Goal: Navigation & Orientation: Find specific page/section

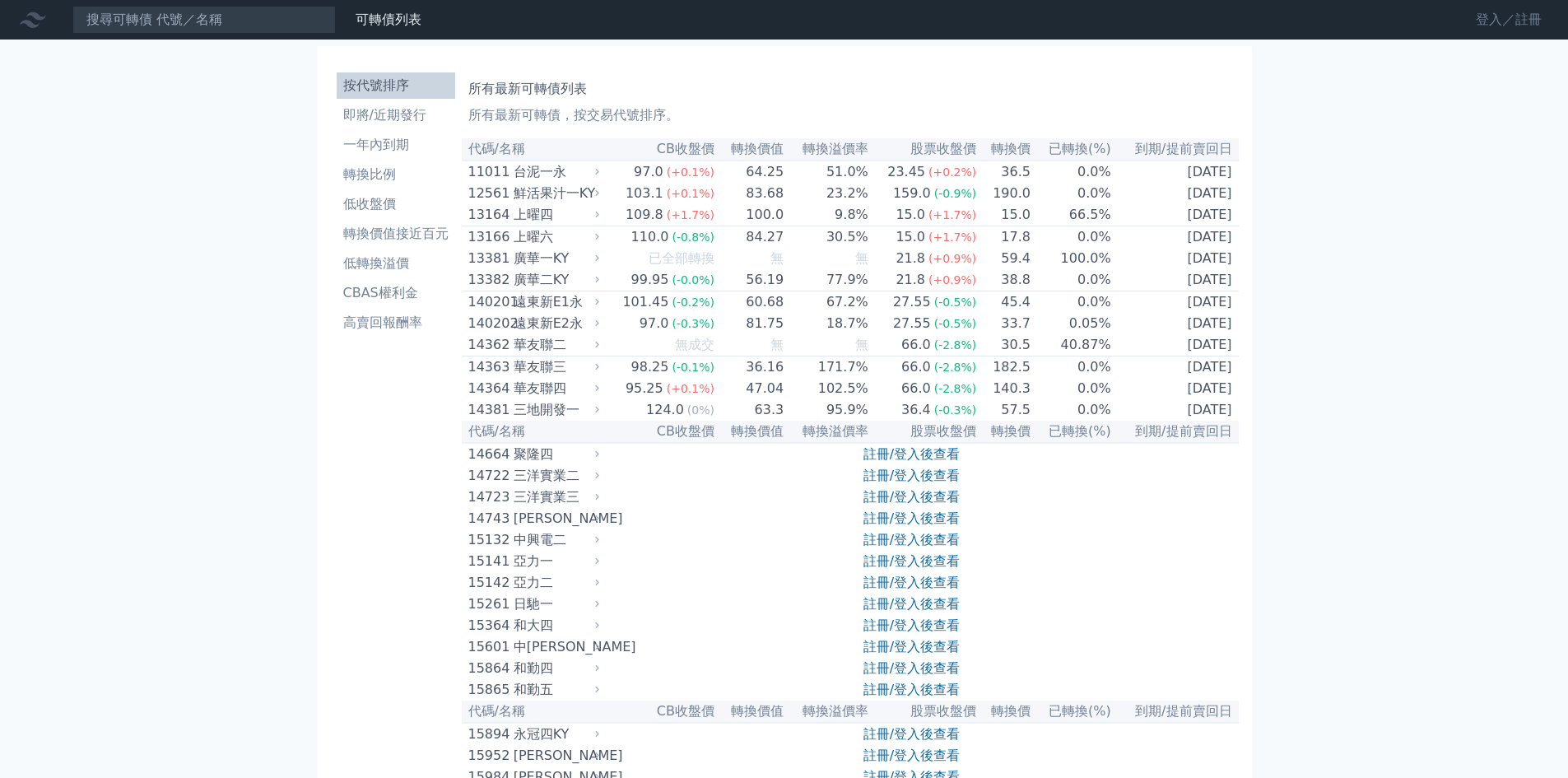
click at [1493, 20] on link "登入／註冊" at bounding box center [1509, 20] width 93 height 27
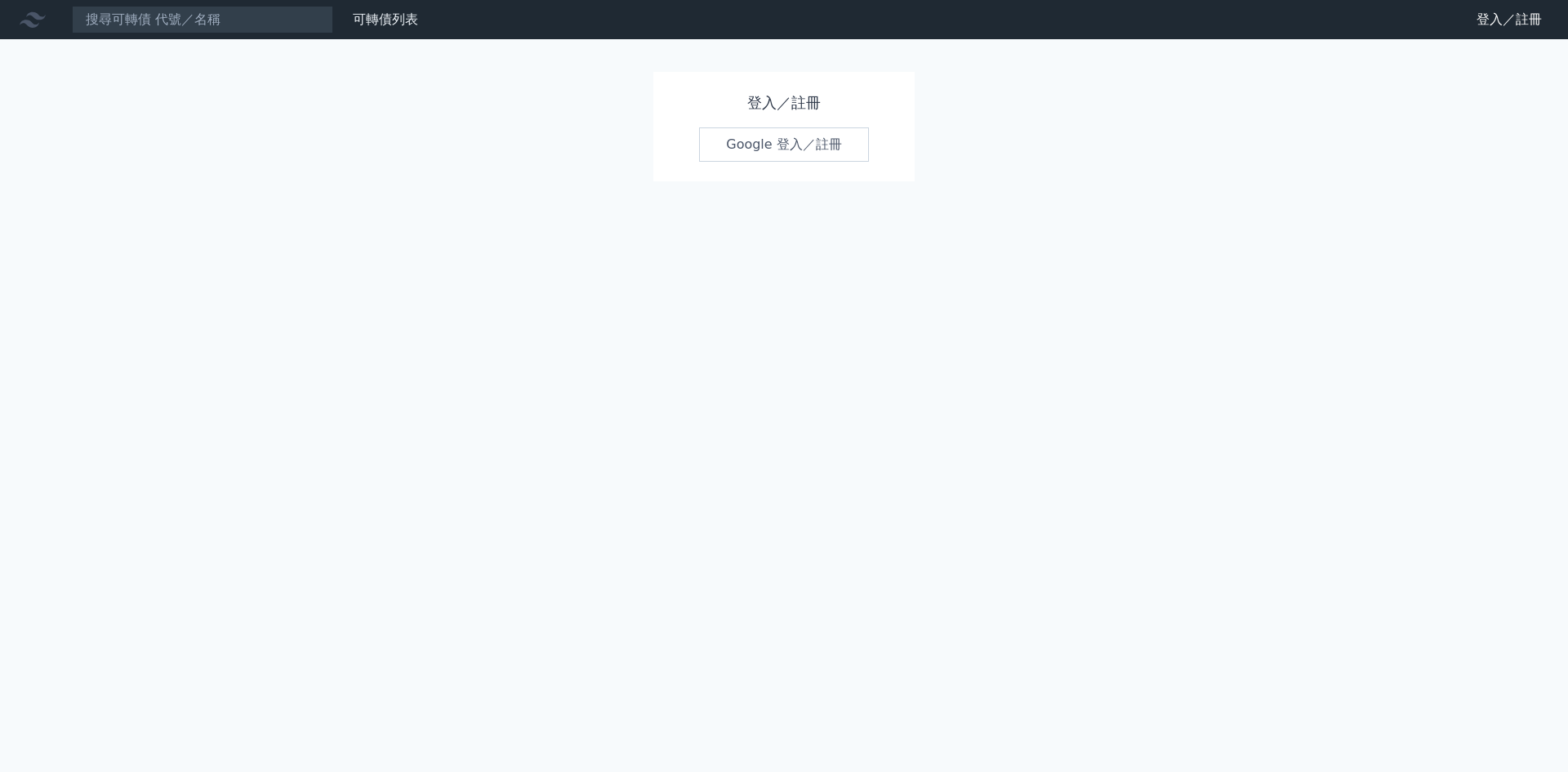
click at [815, 154] on link "Google 登入／註冊" at bounding box center [784, 145] width 170 height 34
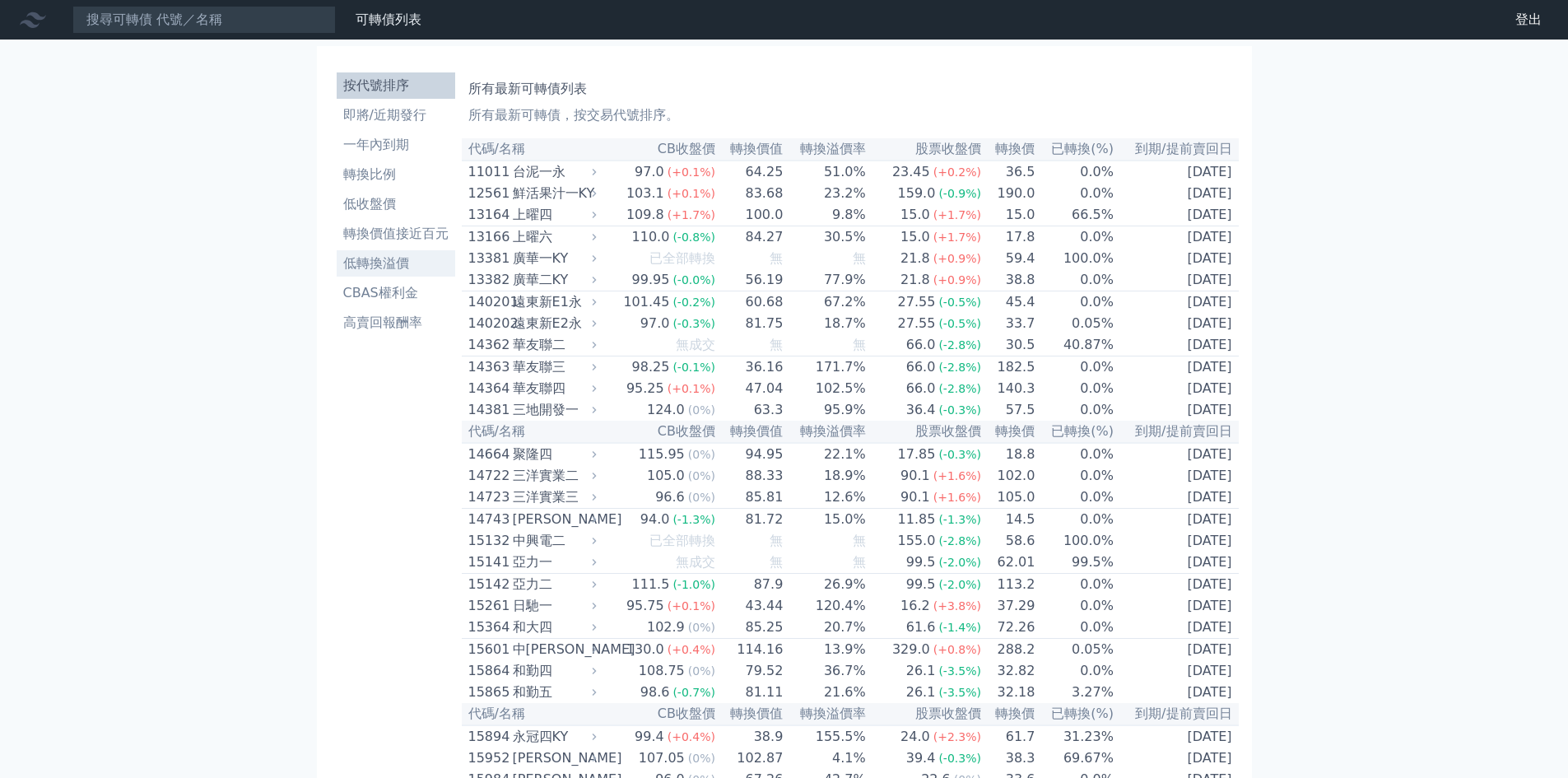
click at [384, 266] on li "低轉換溢價" at bounding box center [396, 263] width 118 height 20
